Goal: Navigation & Orientation: Find specific page/section

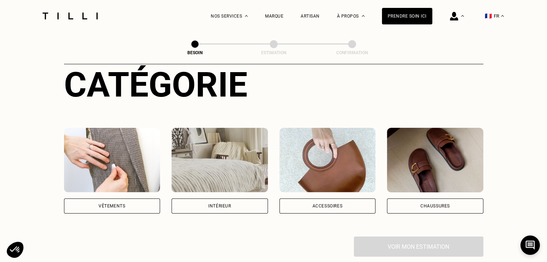
scroll to position [101, 0]
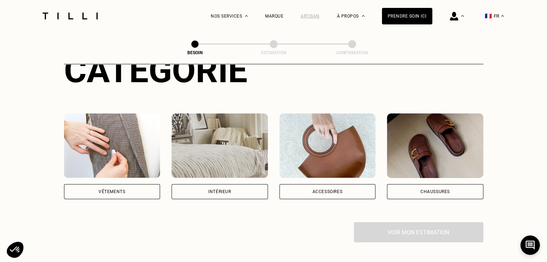
click at [314, 15] on div "Artisan" at bounding box center [309, 16] width 19 height 5
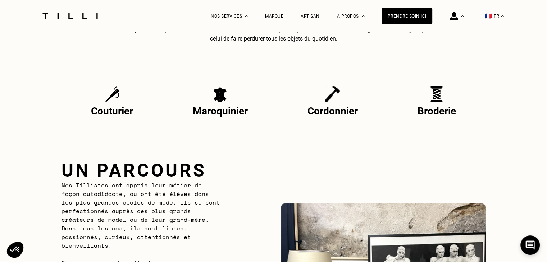
scroll to position [302, 0]
click at [130, 114] on p "Couturier" at bounding box center [112, 111] width 46 height 13
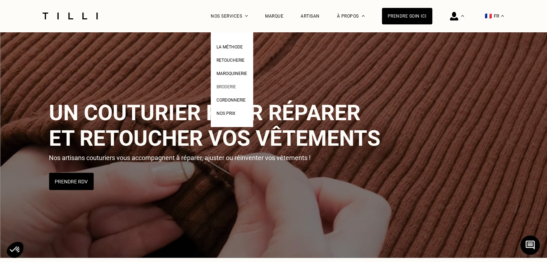
click at [236, 84] on link "Broderie" at bounding box center [225, 86] width 19 height 8
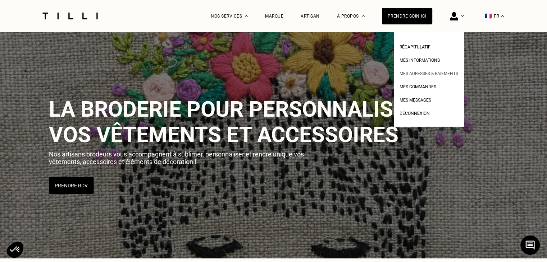
click at [432, 74] on span "Mes adresses & paiements" at bounding box center [428, 73] width 59 height 5
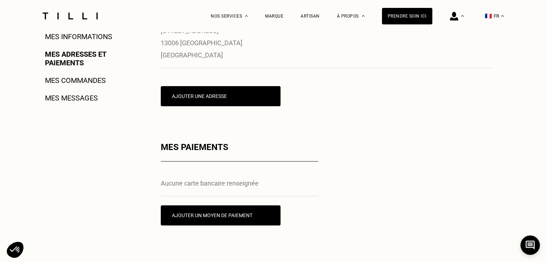
scroll to position [201, 0]
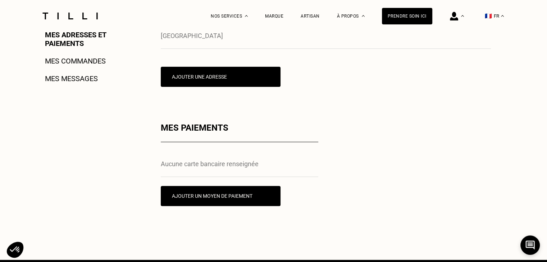
click at [89, 62] on link "Mes commandes" at bounding box center [75, 61] width 61 height 9
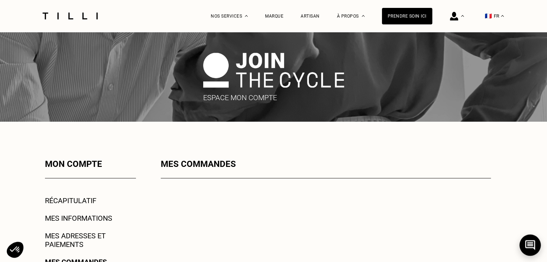
click at [537, 241] on button at bounding box center [529, 245] width 21 height 21
